Goal: Task Accomplishment & Management: Use online tool/utility

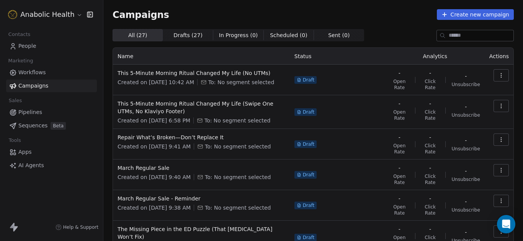
click at [56, 17] on html "Anabolic Health Contacts People Marketing Workflows Campaigns Sales Pipelines S…" at bounding box center [261, 120] width 523 height 241
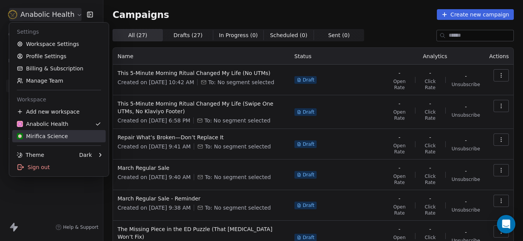
click at [74, 137] on div "Mirifica Science" at bounding box center [59, 136] width 84 height 8
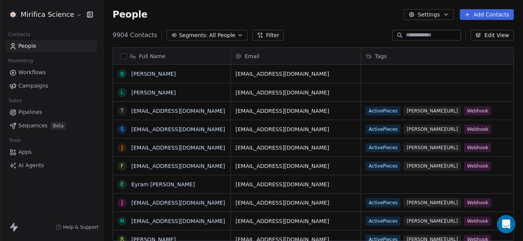
scroll to position [207, 414]
click at [36, 85] on span "Campaigns" at bounding box center [33, 86] width 30 height 8
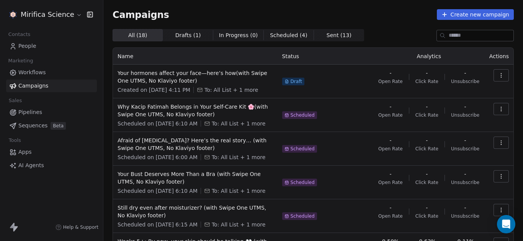
click at [193, 38] on span "Drafts ( 1 )" at bounding box center [188, 35] width 26 height 8
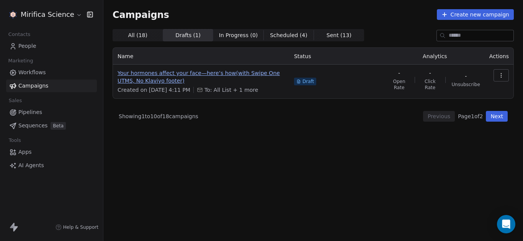
click at [209, 75] on span "Your hormones affect your face—here’s how(with Swipe One UTMS, No Klaviyo foote…" at bounding box center [200, 76] width 167 height 15
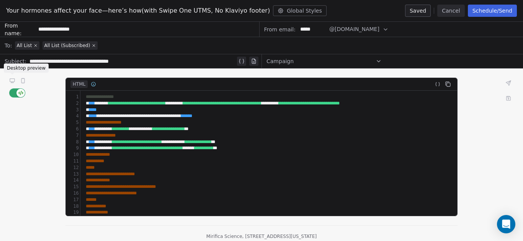
click at [12, 80] on icon at bounding box center [12, 80] width 5 height 3
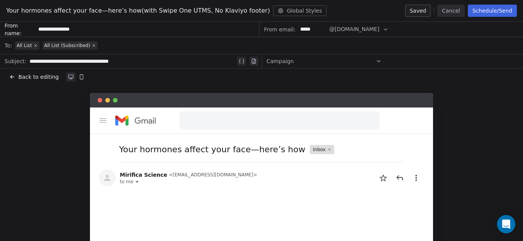
click at [452, 10] on button "Cancel" at bounding box center [450, 11] width 27 height 12
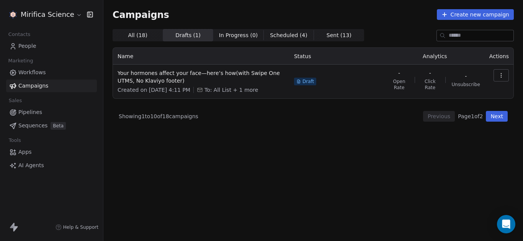
click at [276, 36] on span "Scheduled ( 4 )" at bounding box center [288, 35] width 37 height 8
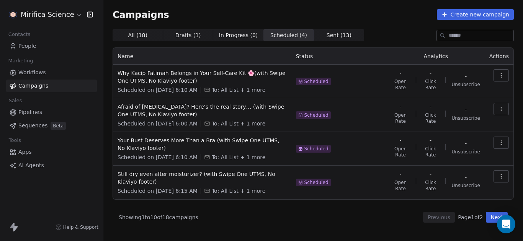
click at [181, 31] on span "Drafts ( 1 )" at bounding box center [188, 35] width 26 height 8
